Goal: Answer question/provide support

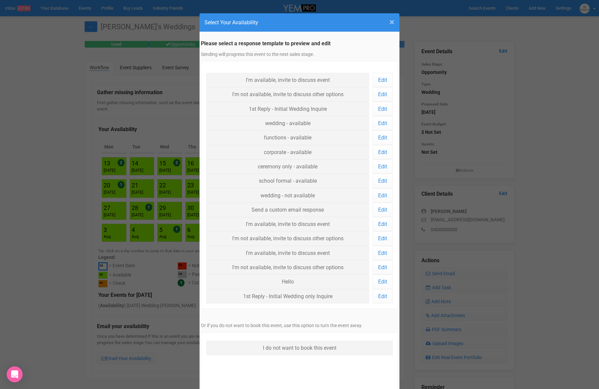
click at [392, 22] on span "×" at bounding box center [391, 22] width 5 height 11
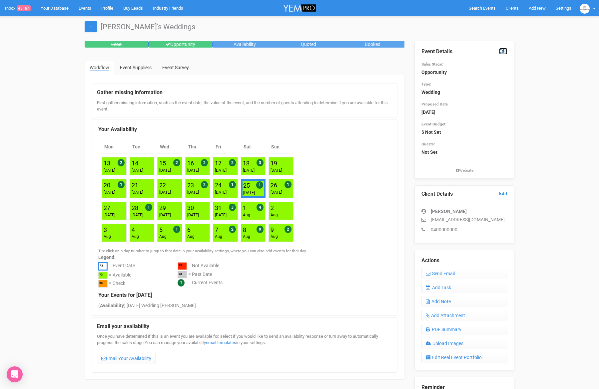
click at [500, 52] on link "Edit" at bounding box center [503, 51] width 8 height 6
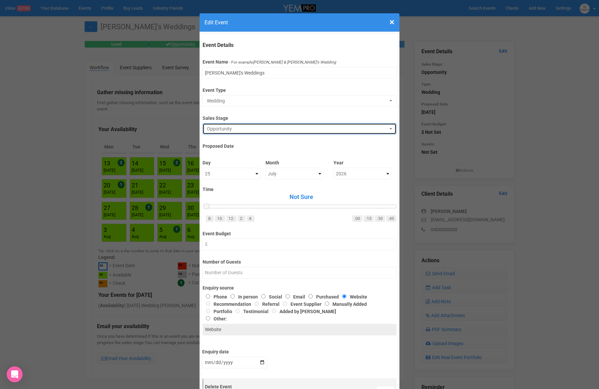
click at [257, 128] on span "Opportunity" at bounding box center [297, 129] width 181 height 7
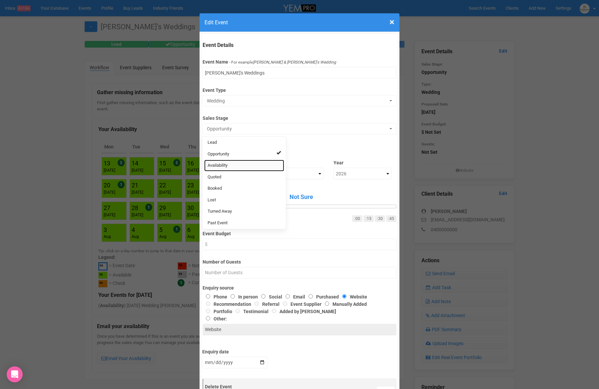
click at [230, 170] on link "Availability" at bounding box center [244, 166] width 80 height 12
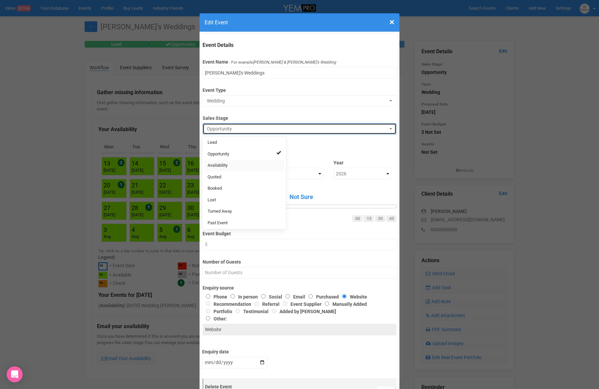
select select "8"
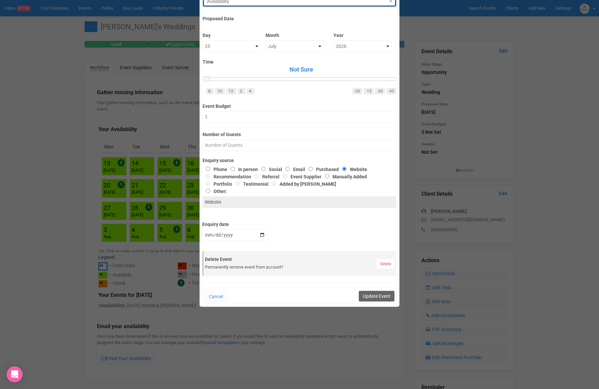
scroll to position [152, 0]
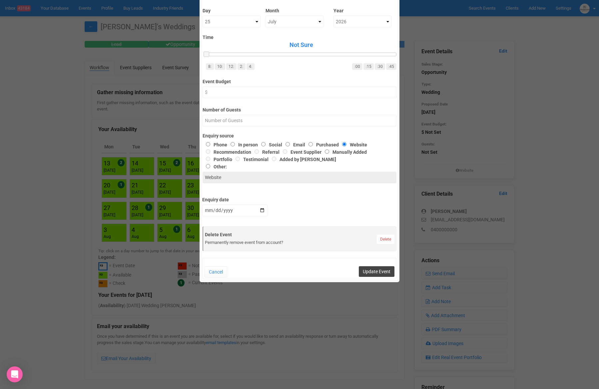
click at [382, 274] on button "Update Event" at bounding box center [377, 271] width 36 height 11
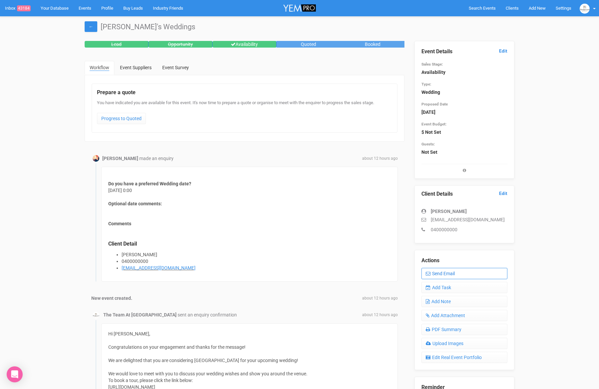
click at [435, 277] on link "Send Email" at bounding box center [464, 273] width 86 height 11
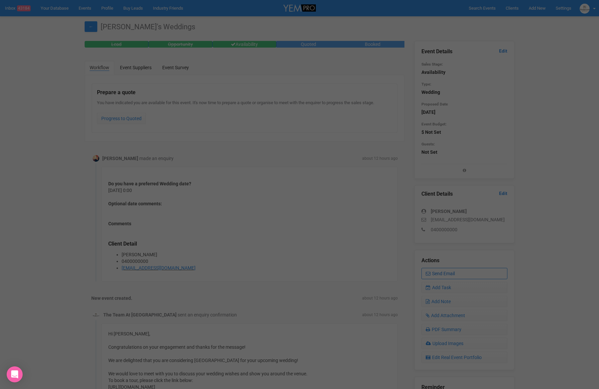
scroll to position [0, 0]
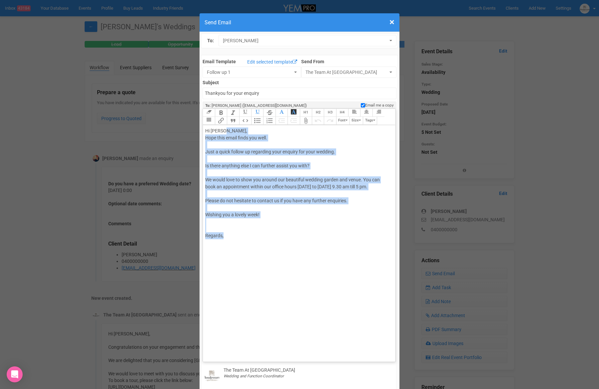
drag, startPoint x: 245, startPoint y: 238, endPoint x: 225, endPoint y: 131, distance: 109.7
click at [225, 131] on div "Hi Samia Kalpakos, Hope this email finds you well. Just a quick follow up regar…" at bounding box center [297, 184] width 185 height 112
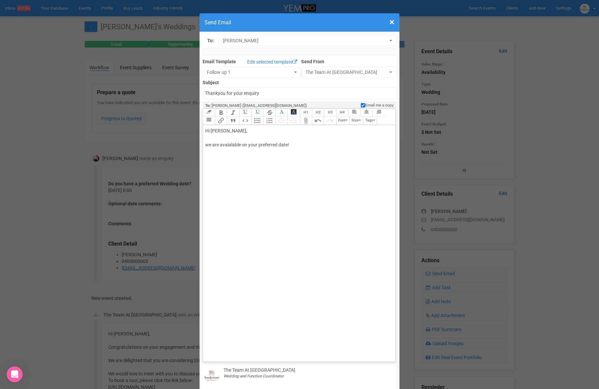
click at [231, 147] on div "Hi Samia, we are avaialable on your preferred date!" at bounding box center [297, 138] width 185 height 21
click at [231, 158] on trix-editor "Hi Samia, we are available on your preferred date!" at bounding box center [299, 241] width 192 height 233
click at [300, 148] on div "Hi Samia, we are available on your preferred date!" at bounding box center [297, 138] width 185 height 21
paste trix-editor "<div>Hi Samia,<br><br>we are available on your preferred date!<br><br><span sty…"
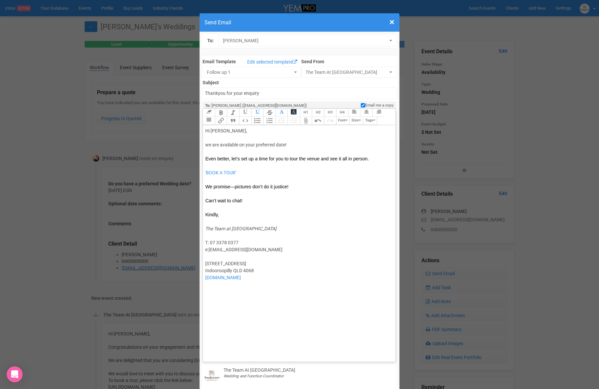
click at [311, 144] on div "Hi Samia, we are available on your preferred date! Even better, let’s set up a …" at bounding box center [297, 145] width 185 height 35
paste trix-editor "<span style="font-family: Helvetica; font-size: 14px; color: rgb(0, 0, 0); text…"
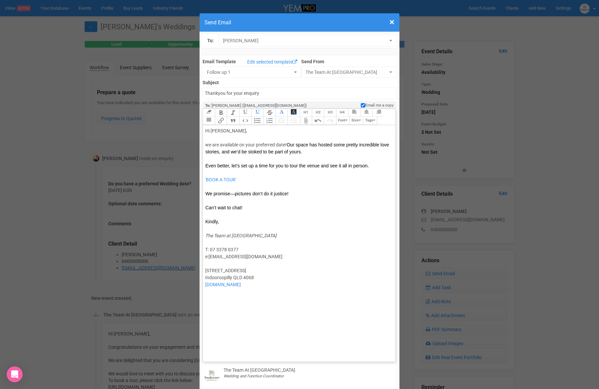
type trix-editor "<div>Hi Samia,<br><br>we are available on your preferred date! <span style="fon…"
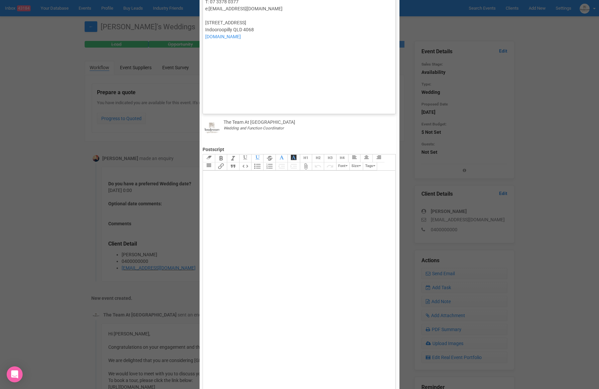
scroll to position [336, 0]
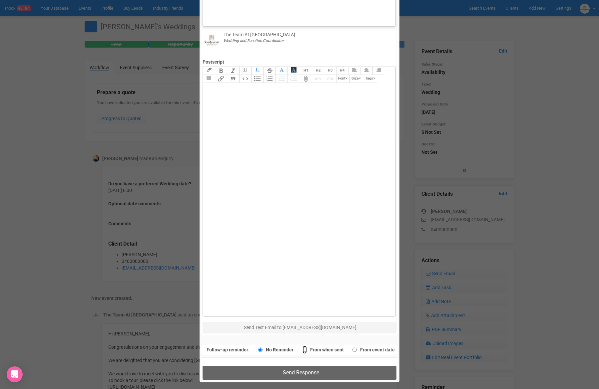
click at [303, 350] on input "From when sent" at bounding box center [304, 350] width 4 height 8
radio input "true"
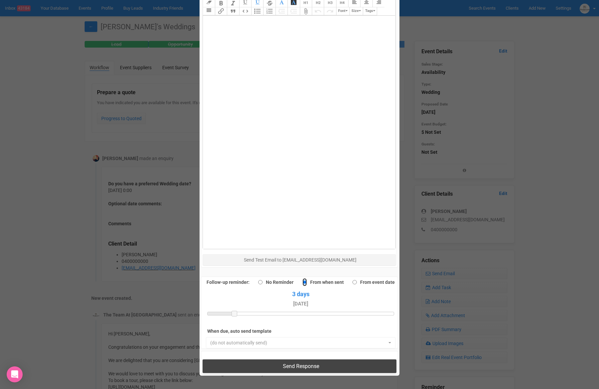
scroll to position [404, 0]
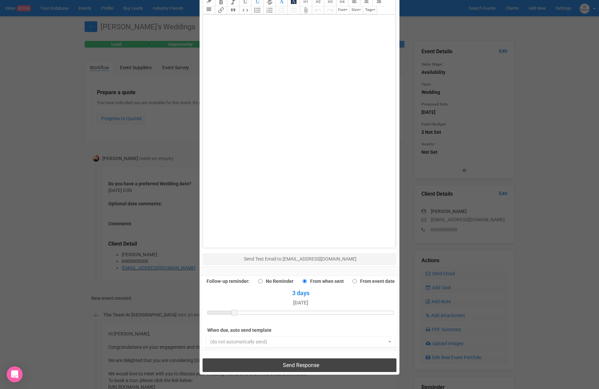
click at [301, 365] on span "Send Response" at bounding box center [301, 365] width 36 height 6
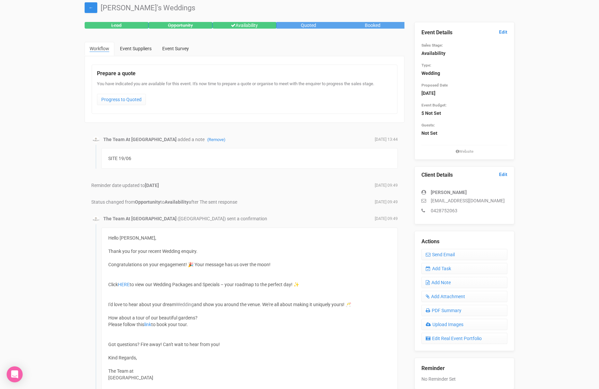
scroll to position [19, 0]
drag, startPoint x: 489, startPoint y: 200, endPoint x: 429, endPoint y: 201, distance: 60.3
click at [429, 201] on p "[EMAIL_ADDRESS][DOMAIN_NAME]" at bounding box center [464, 200] width 86 height 7
copy p "[EMAIL_ADDRESS][DOMAIN_NAME]"
click at [504, 31] on link "Edit" at bounding box center [503, 32] width 8 height 6
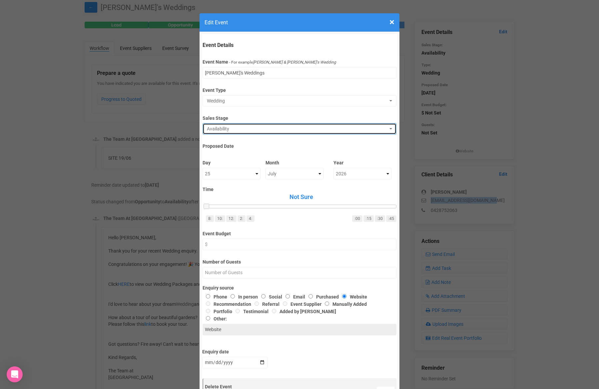
click at [279, 125] on button "Availability" at bounding box center [298, 128] width 193 height 11
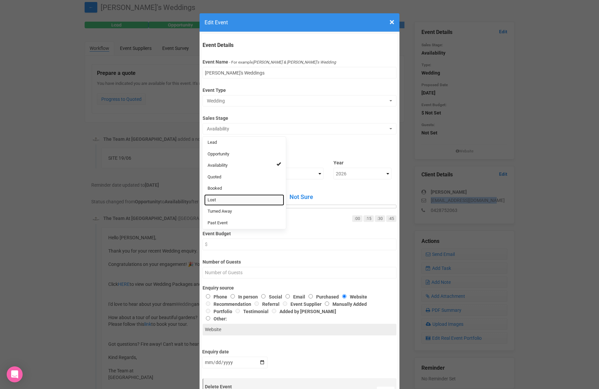
click at [222, 197] on link "Lost" at bounding box center [244, 200] width 80 height 12
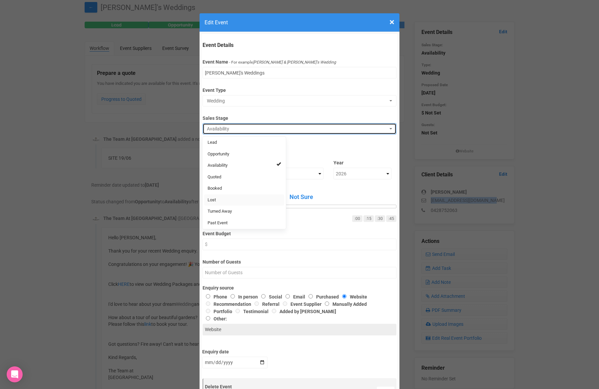
select select "10"
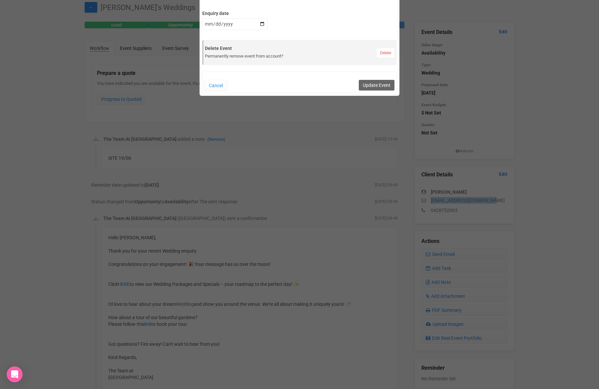
scroll to position [351, 0]
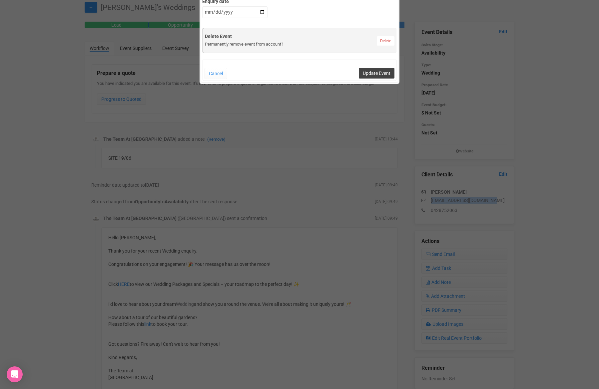
click at [386, 72] on button "Update Event" at bounding box center [377, 73] width 36 height 11
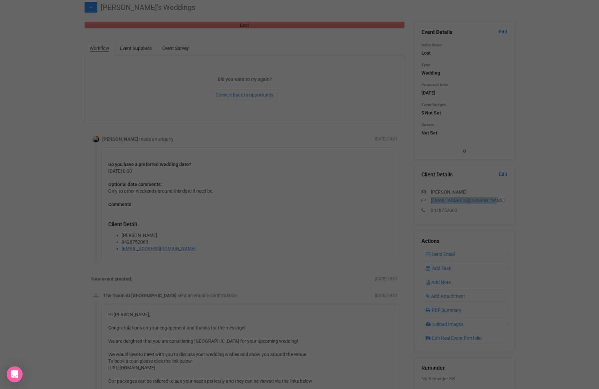
scroll to position [0, 0]
